Goal: Find specific page/section: Find specific page/section

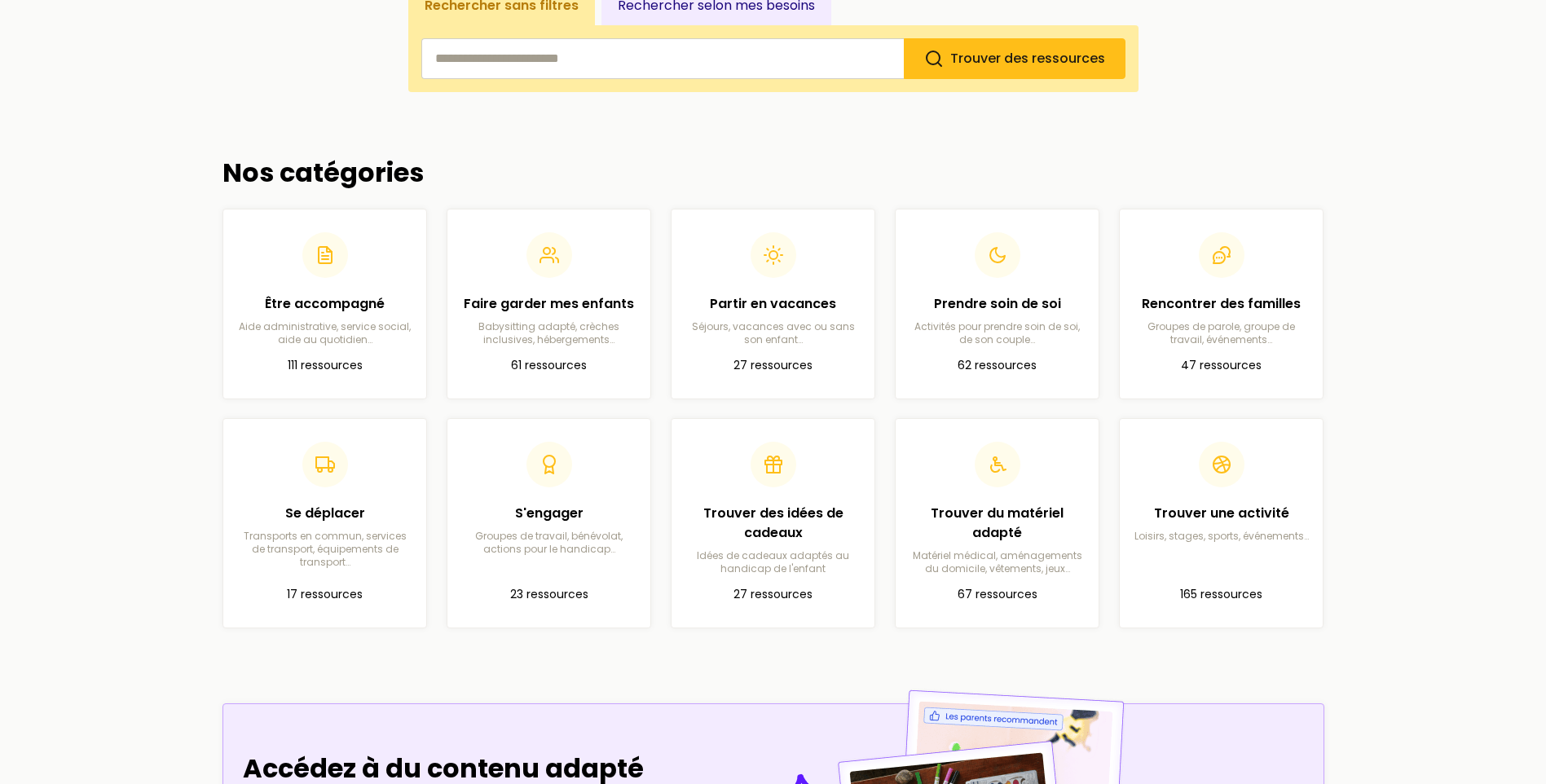
scroll to position [407, 0]
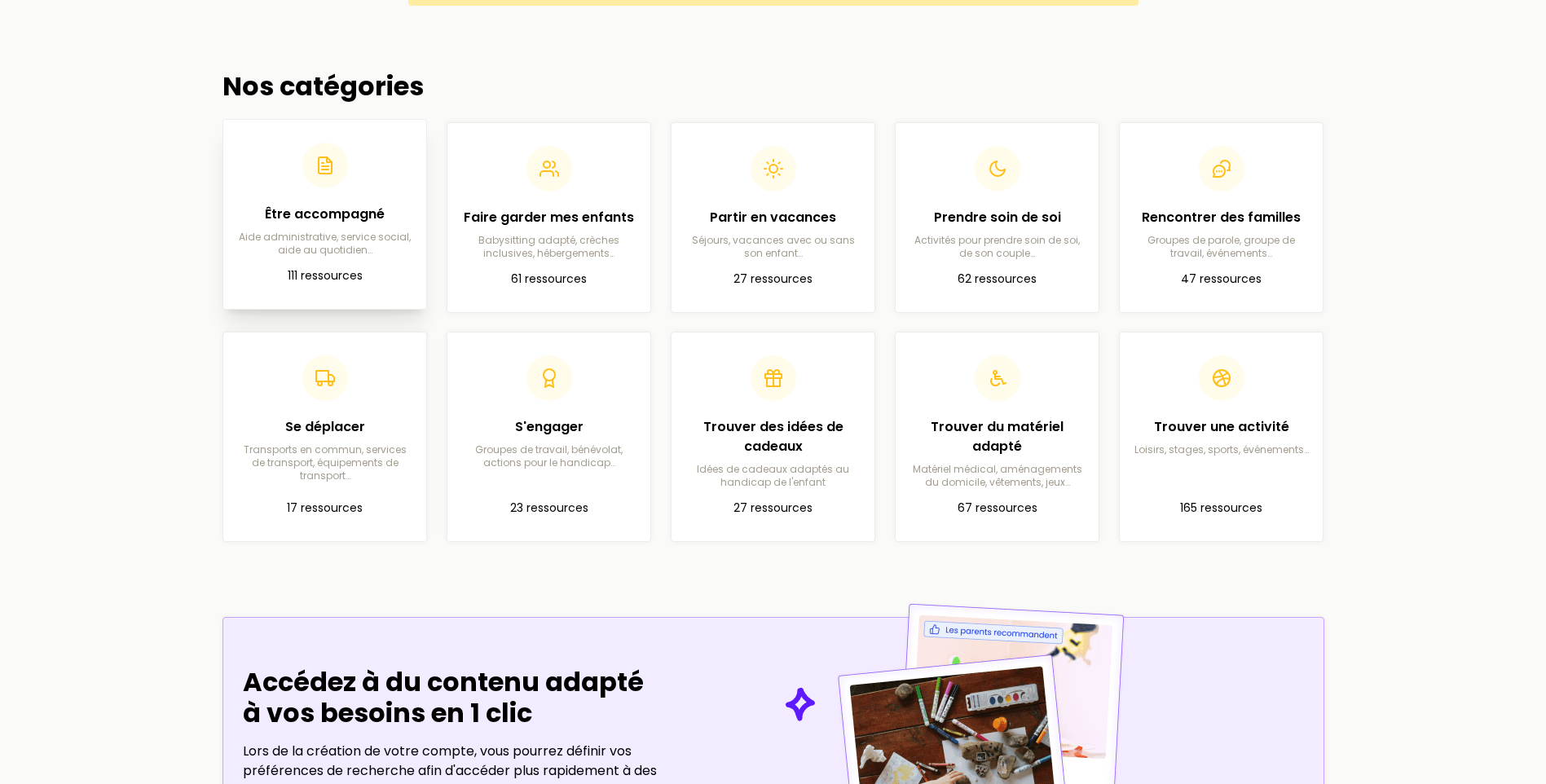
click at [310, 255] on p "Aide administrative, service social, aide au quotidien…" at bounding box center [324, 243] width 176 height 26
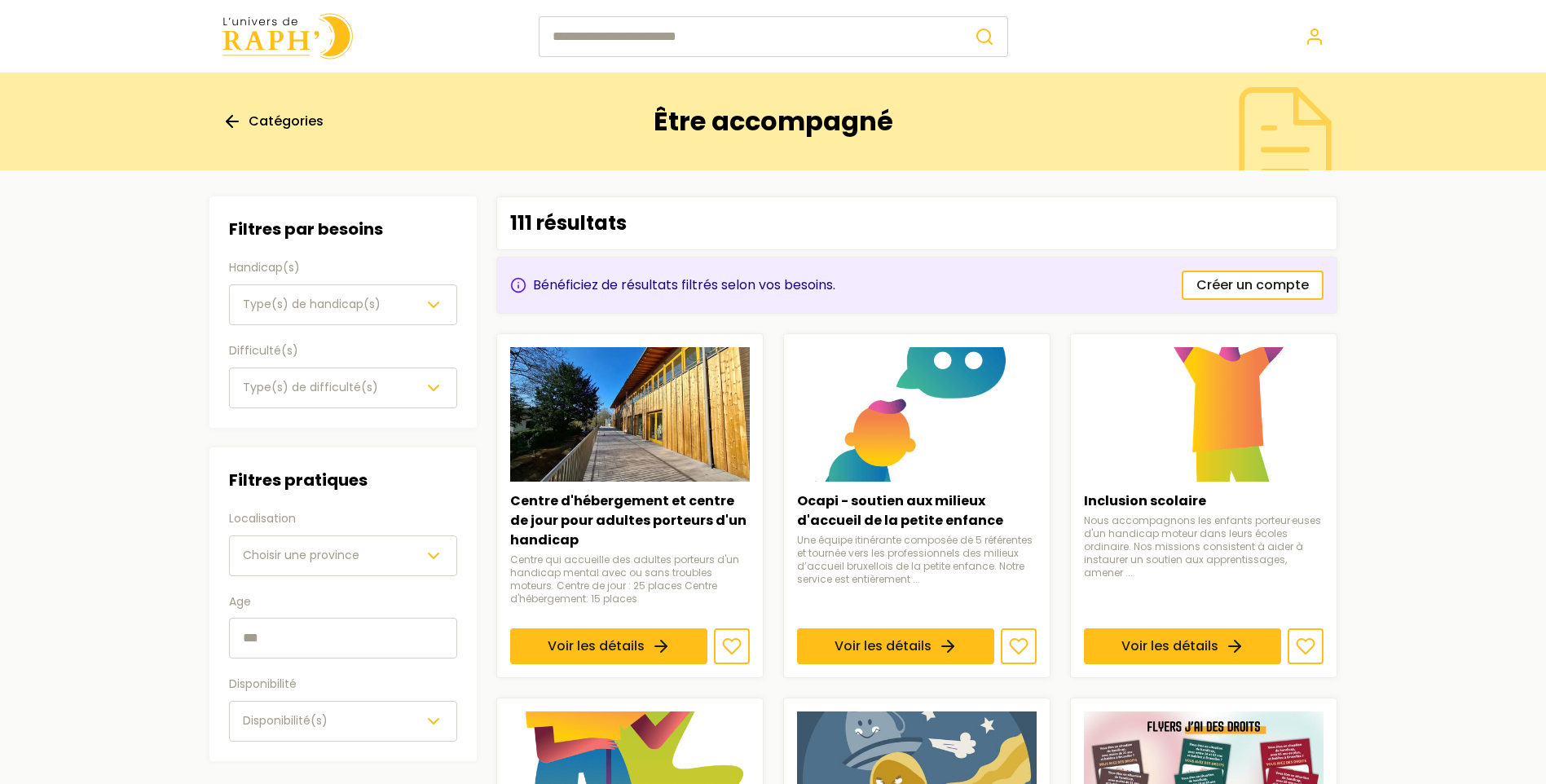
click at [439, 298] on icon "button" at bounding box center [433, 305] width 19 height 19
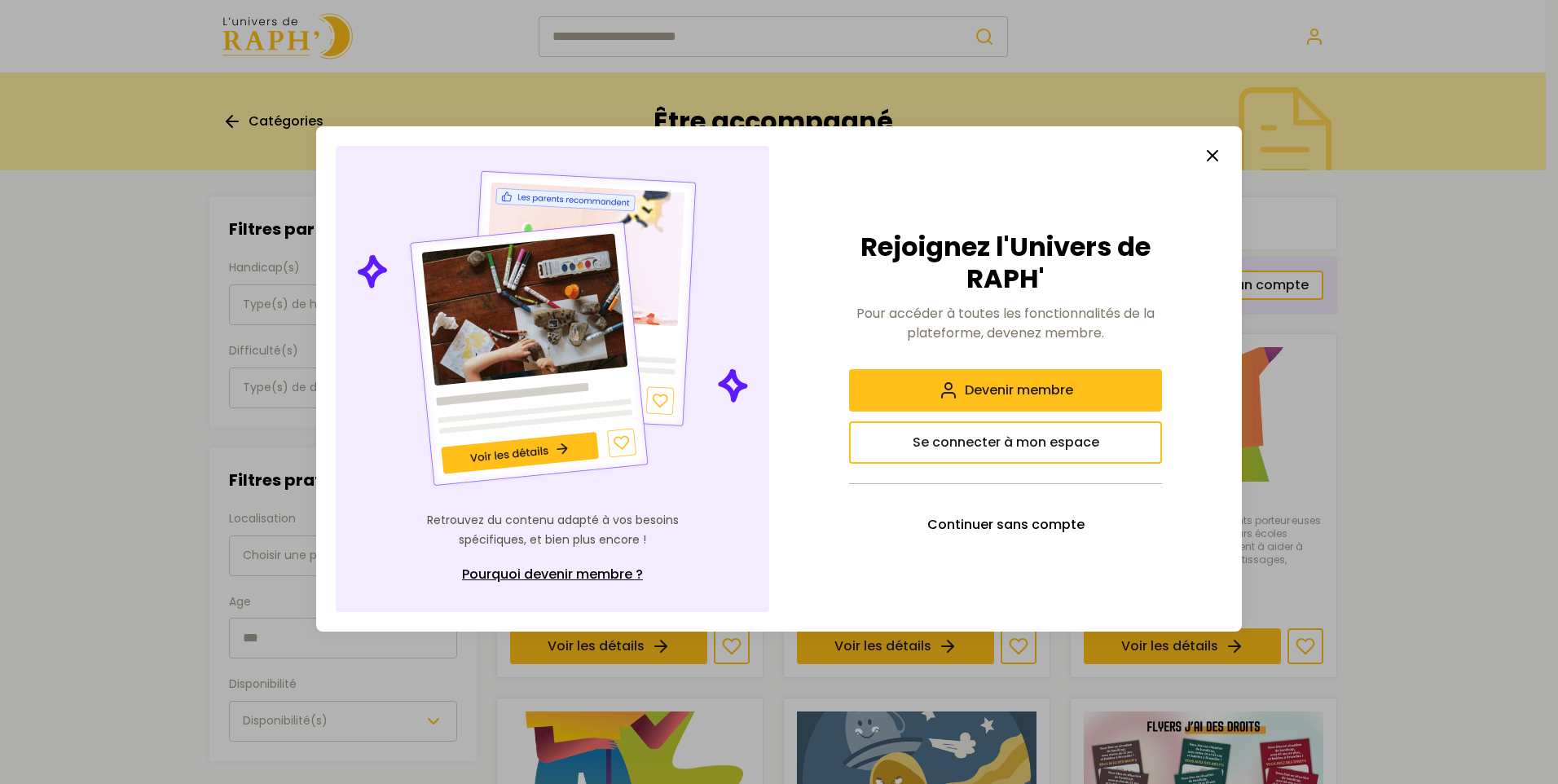
click at [1212, 156] on line "button" at bounding box center [1213, 155] width 10 height 10
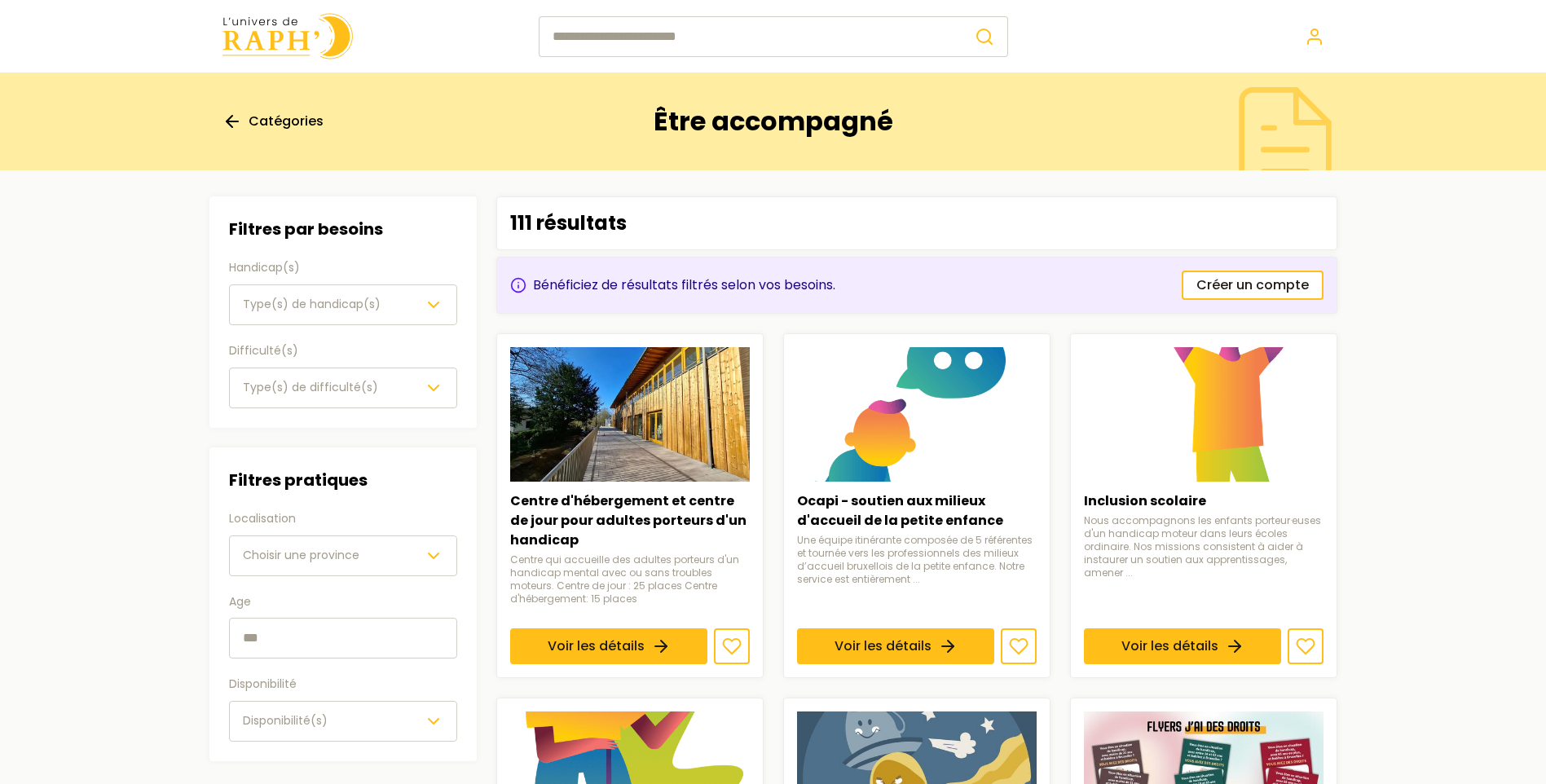
click at [439, 302] on icon "button" at bounding box center [433, 305] width 19 height 19
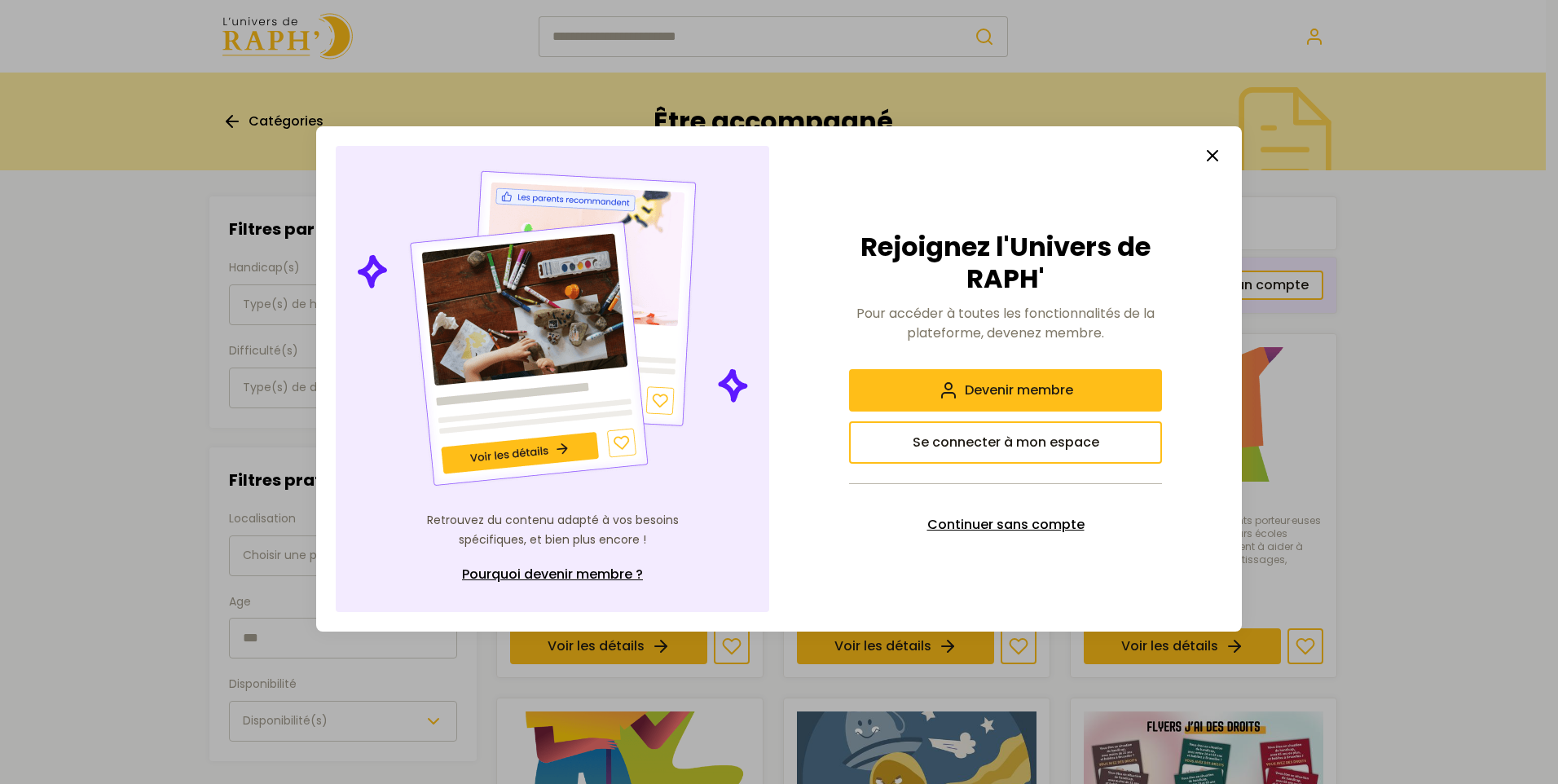
click at [1049, 526] on span "Continuer sans compte" at bounding box center [1006, 525] width 157 height 19
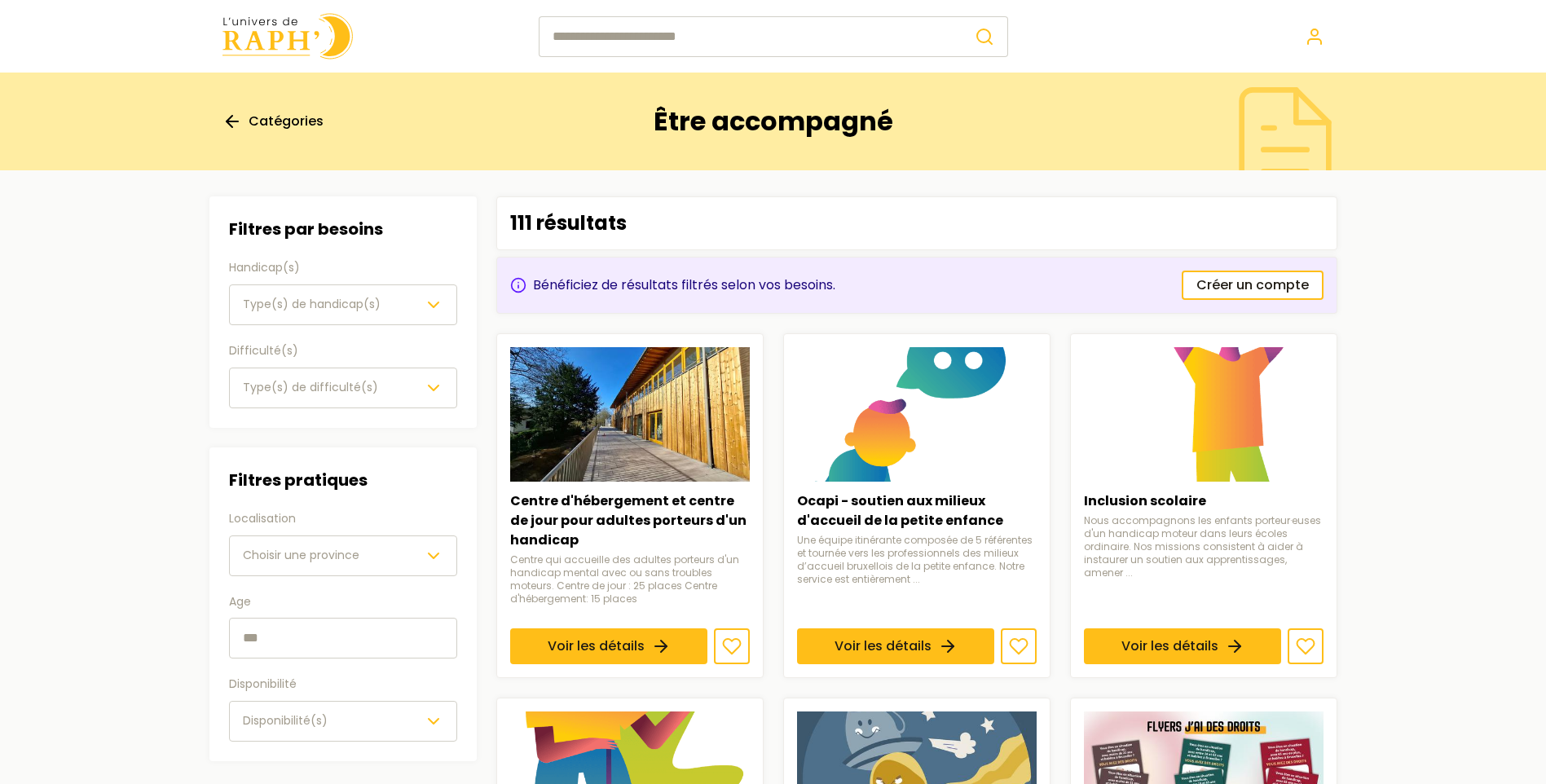
click at [436, 302] on icon "button" at bounding box center [433, 305] width 19 height 19
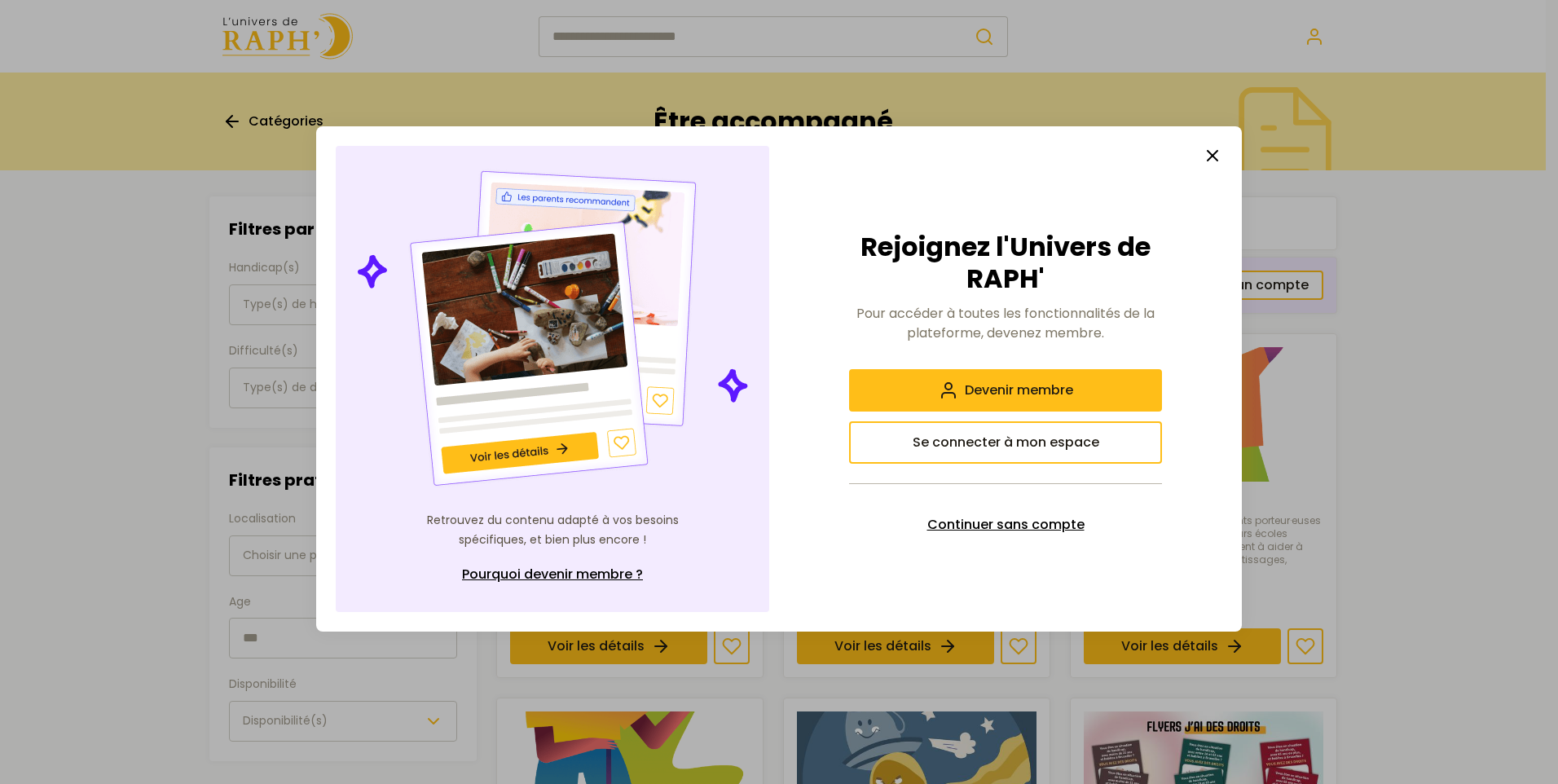
click at [966, 521] on span "Continuer sans compte" at bounding box center [1006, 525] width 157 height 19
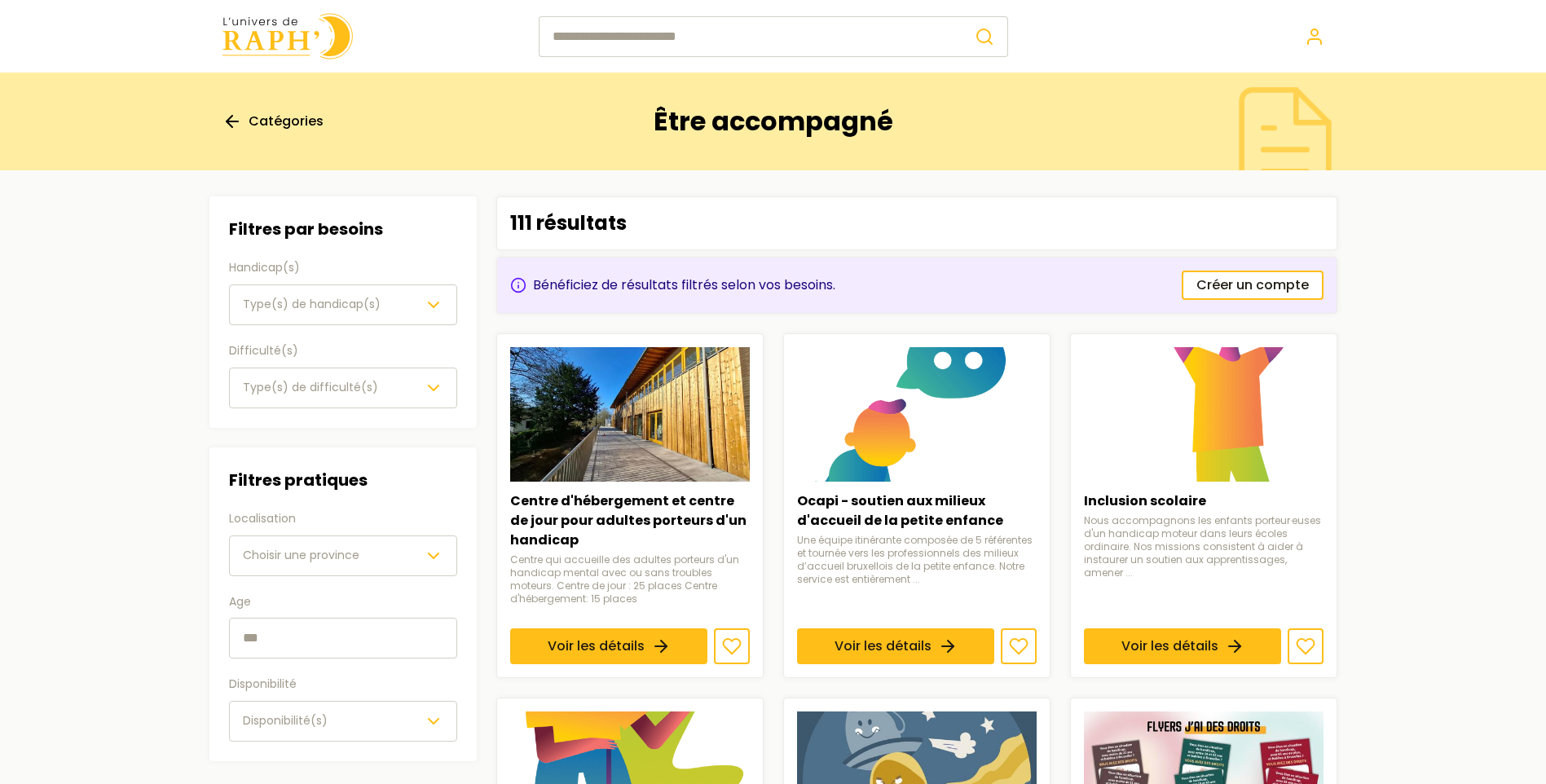
click at [337, 298] on span "Type(s) de handicap(s)" at bounding box center [312, 304] width 138 height 16
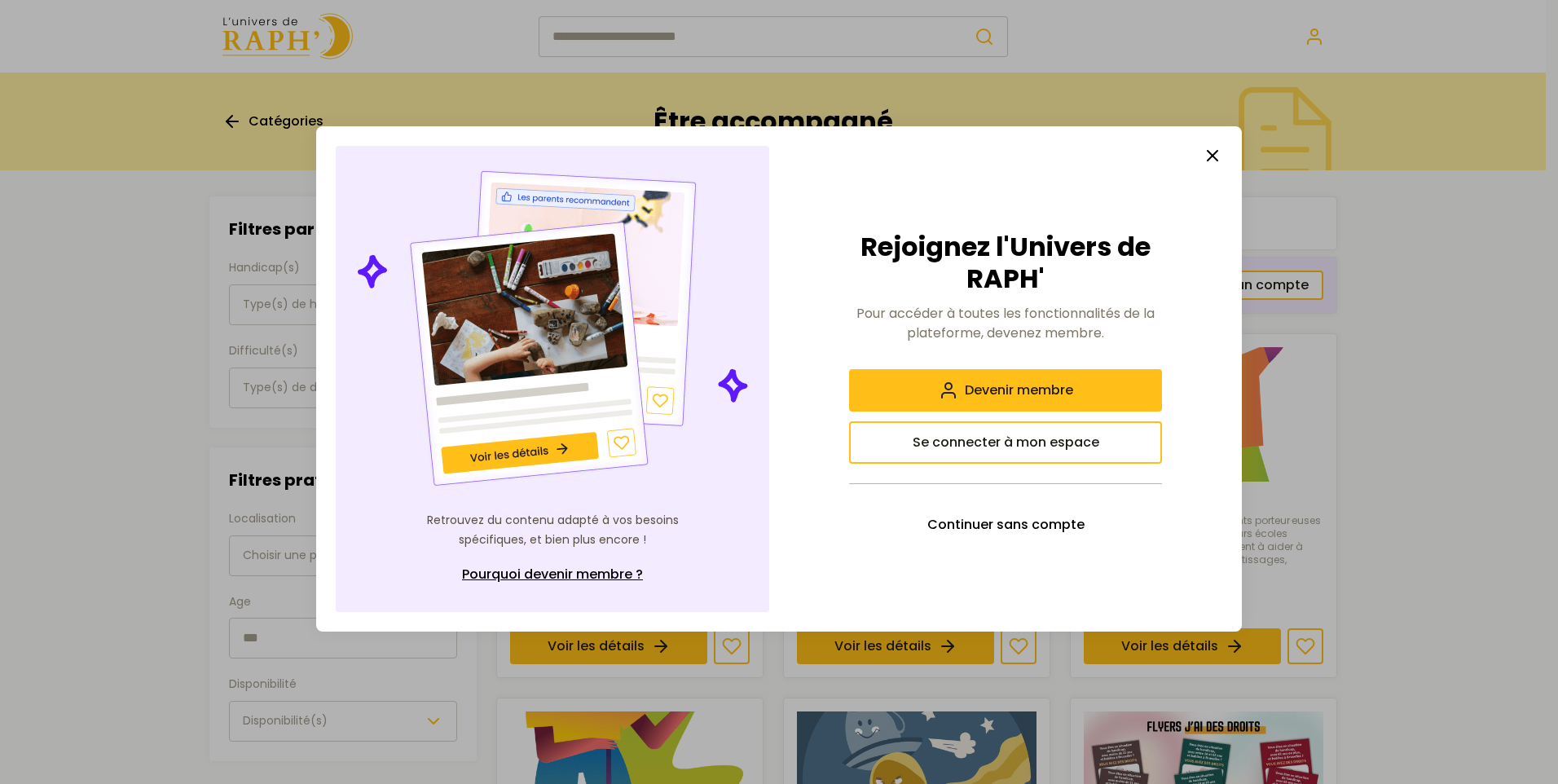
click at [337, 298] on div "Retrouvez du contenu adapté à vos besoins spécifiques, et bien plus encore ! Po…" at bounding box center [552, 378] width 433 height 466
click at [281, 361] on div at bounding box center [779, 392] width 1558 height 784
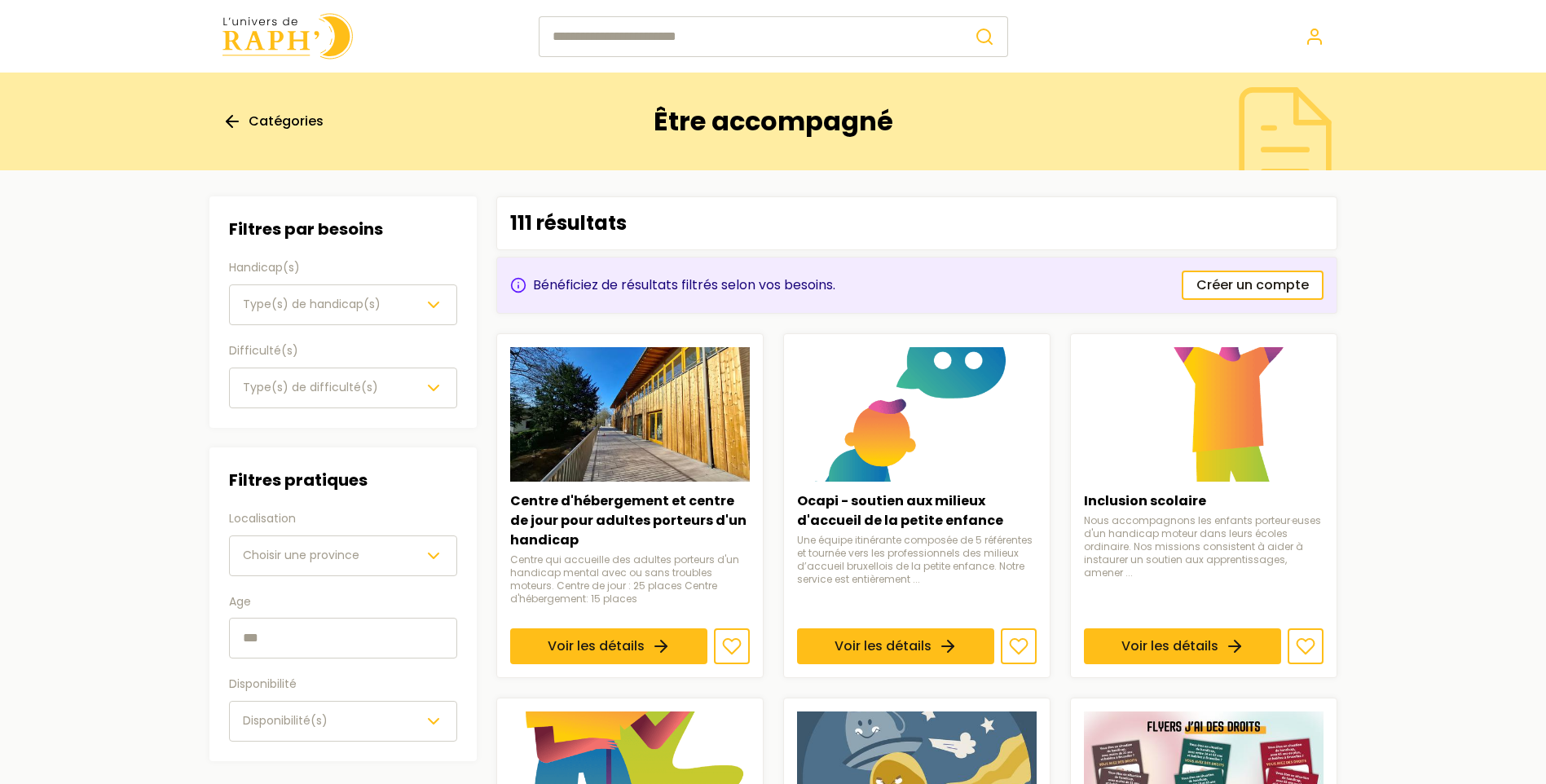
click at [313, 396] on span "Type(s) de difficulté(s)" at bounding box center [311, 388] width 135 height 19
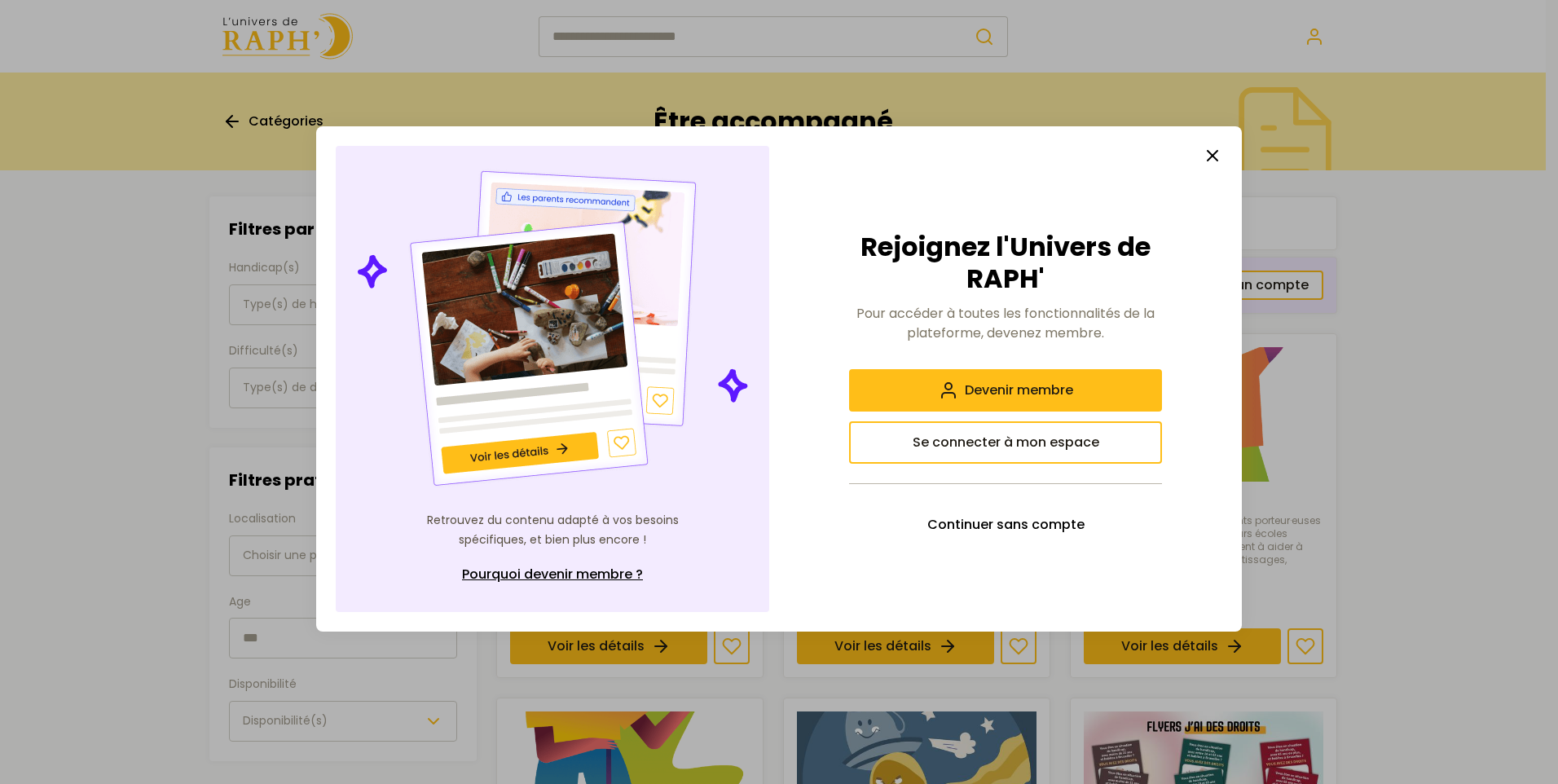
click at [314, 396] on div at bounding box center [779, 392] width 1558 height 784
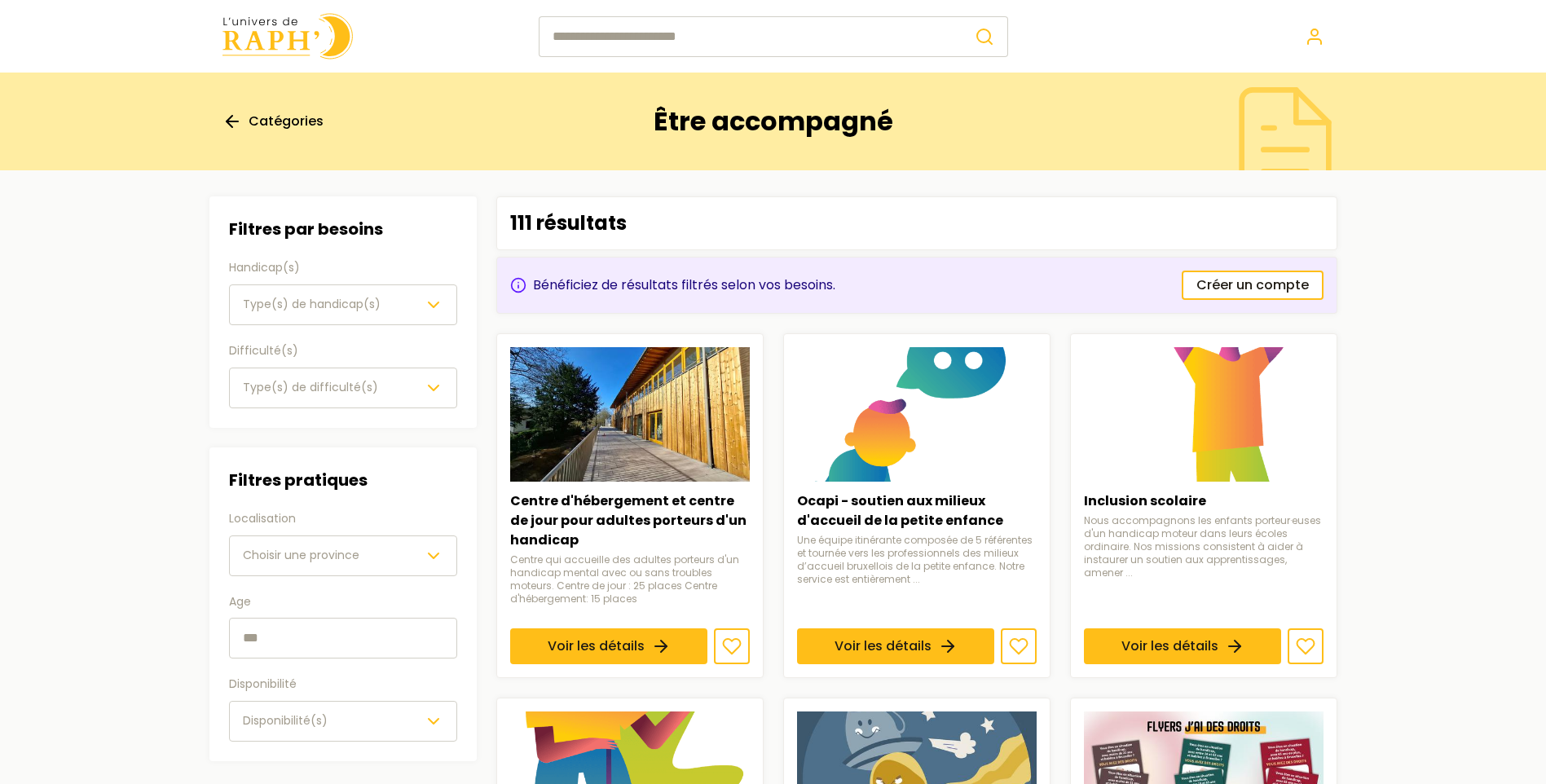
click at [370, 549] on div "Choisir une province" at bounding box center [343, 555] width 201 height 19
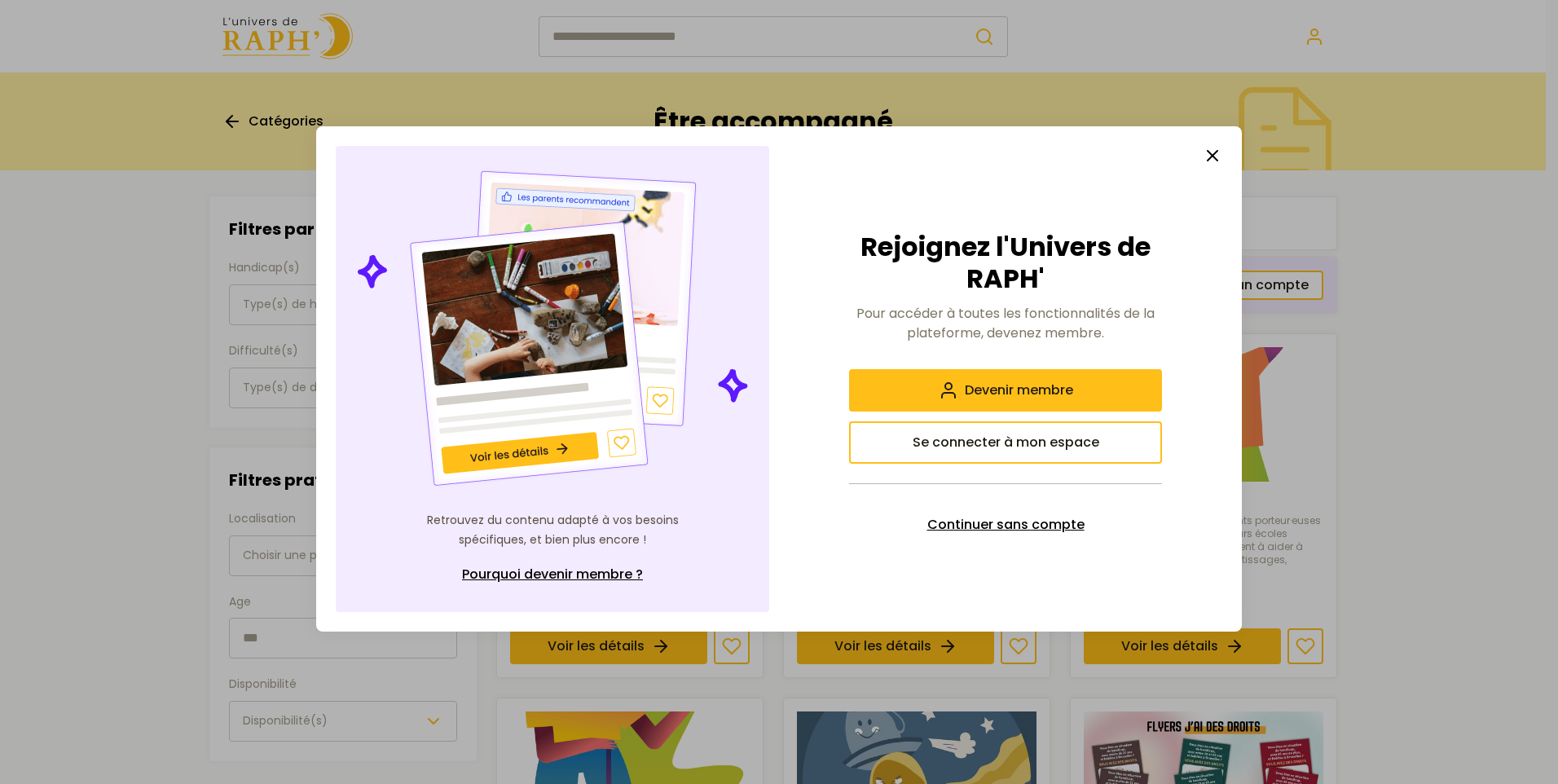
click at [1012, 527] on span "Continuer sans compte" at bounding box center [1006, 525] width 157 height 19
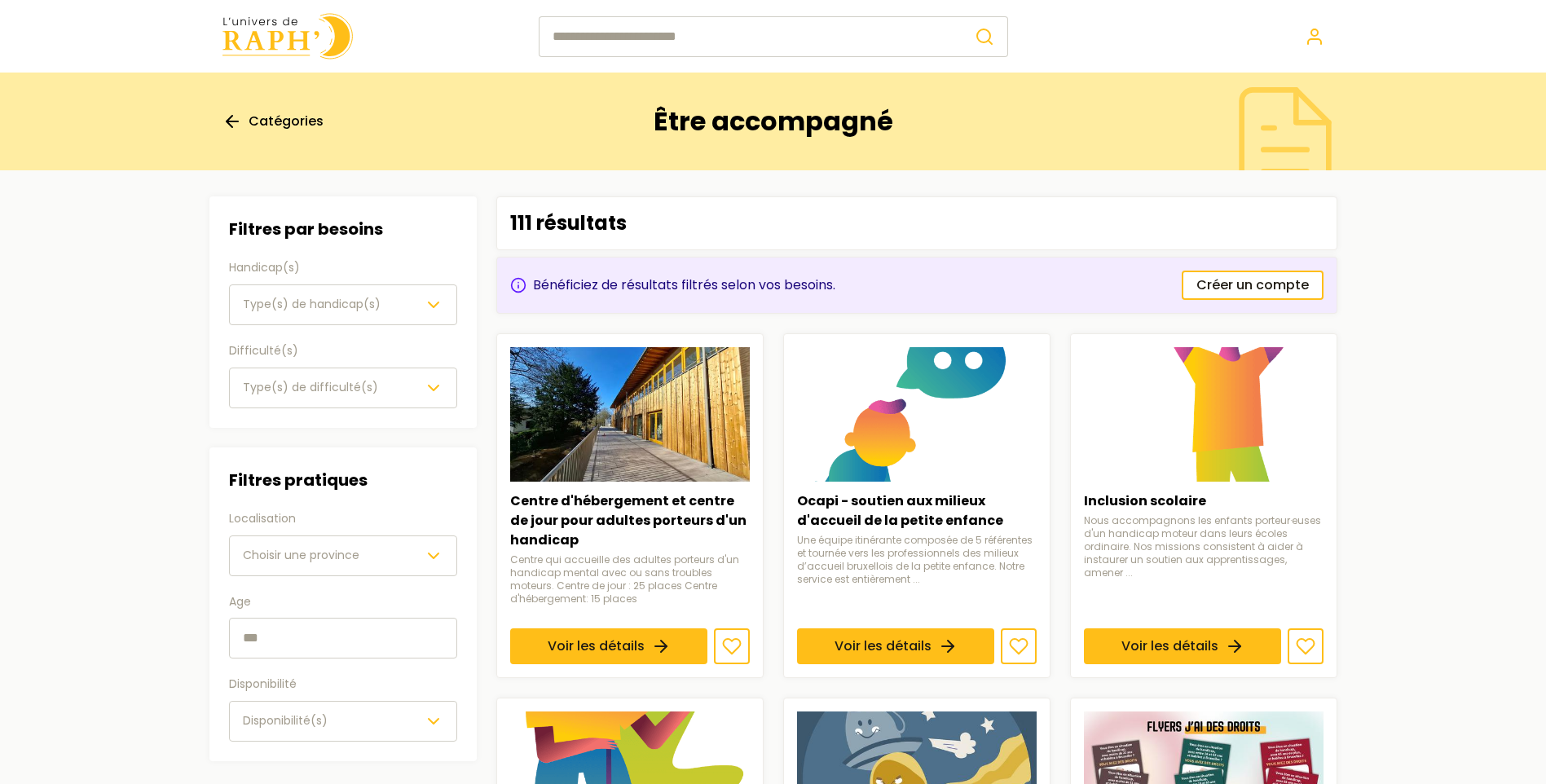
click at [244, 633] on input "text" at bounding box center [342, 637] width 229 height 41
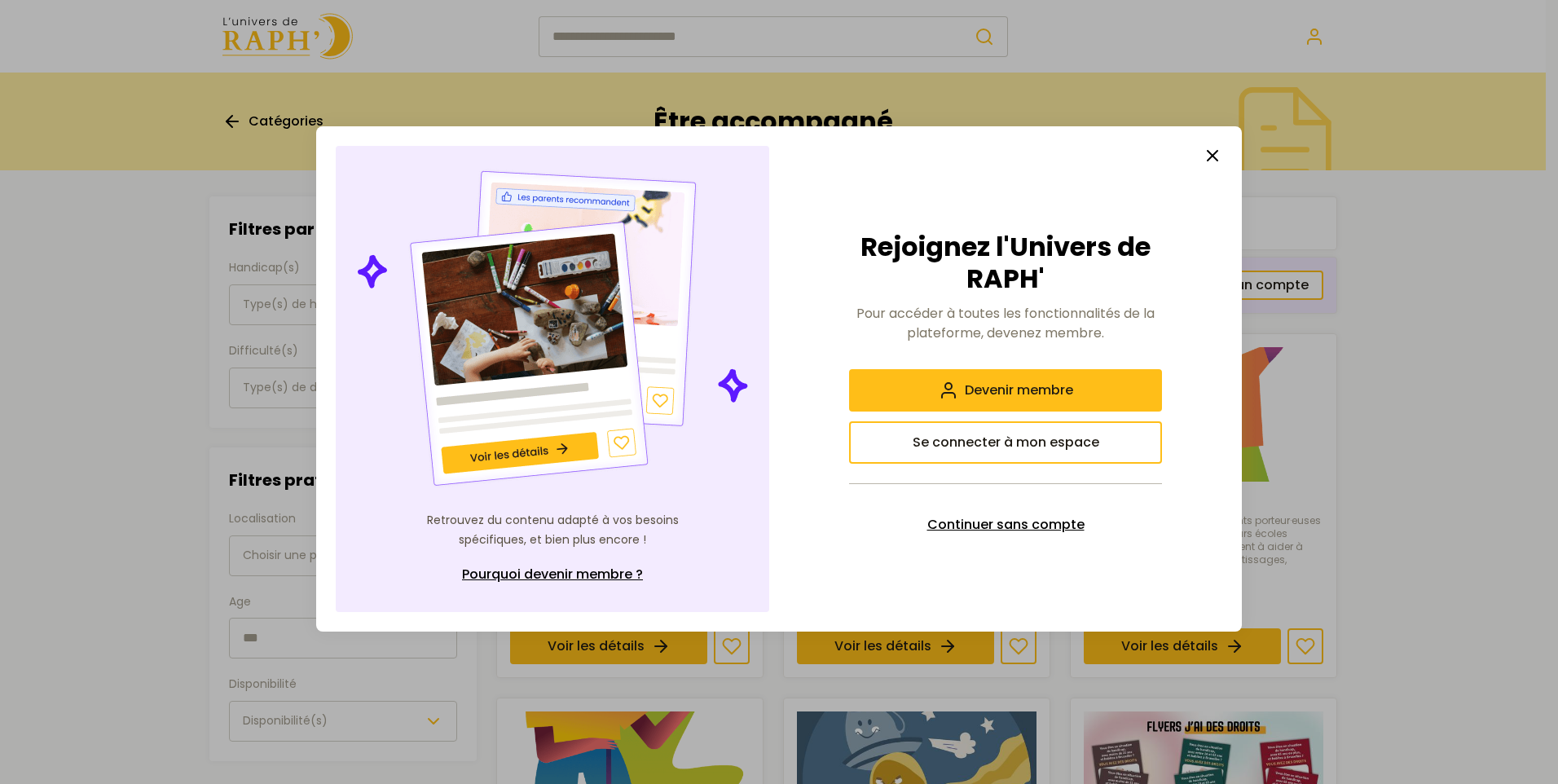
click at [986, 522] on span "Continuer sans compte" at bounding box center [1006, 525] width 157 height 19
